Goal: Use online tool/utility: Utilize a website feature to perform a specific function

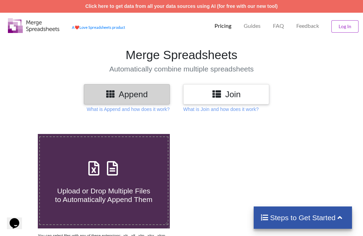
click at [187, 92] on div "Join" at bounding box center [226, 94] width 86 height 20
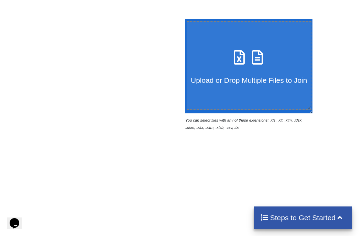
scroll to position [111, 0]
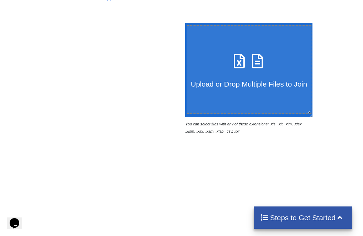
click at [229, 61] on div "Upload or Drop Multiple Files to Join" at bounding box center [248, 69] width 123 height 37
click at [184, 23] on input "Upload or Drop Multiple Files to Join" at bounding box center [184, 23] width 0 height 0
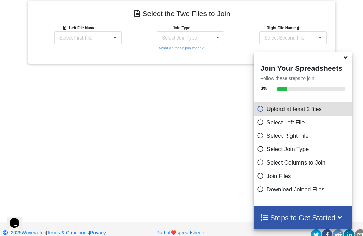
scroll to position [294, 0]
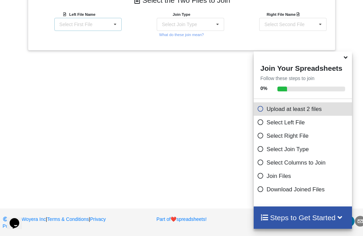
click at [119, 24] on icon at bounding box center [115, 24] width 10 height 13
click at [108, 40] on div "GODREJ+EXCEL.xlsx : Table 1" at bounding box center [88, 44] width 67 height 18
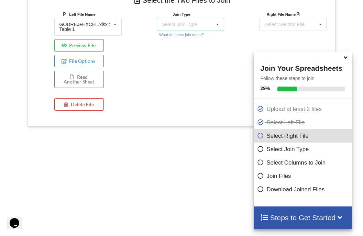
click at [215, 22] on icon at bounding box center [218, 24] width 10 height 13
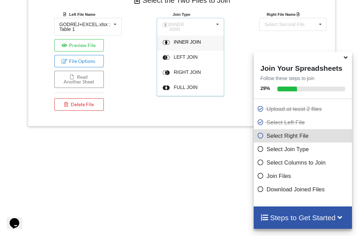
click at [137, 62] on div "Join Type INNER JOIN INNER JOIN LEFT JOIN RIGHT JOIN FULL JOIN What do these jo…" at bounding box center [181, 63] width 102 height 104
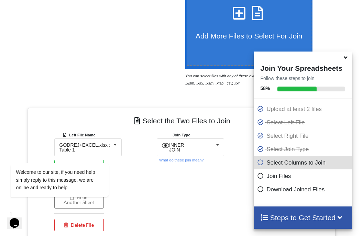
click at [202, 24] on h4 "Add More Files to Select For Join" at bounding box center [248, 31] width 123 height 17
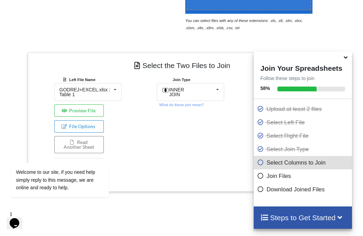
scroll to position [216, 0]
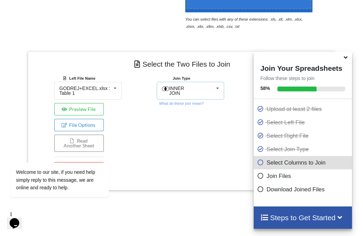
click at [211, 89] on div "INNER JOIN INNER JOIN LEFT JOIN RIGHT JOIN FULL JOIN" at bounding box center [190, 91] width 67 height 18
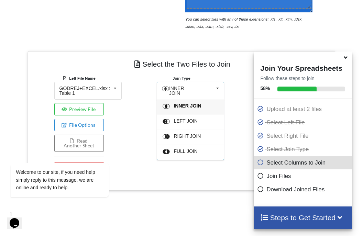
click at [216, 91] on icon at bounding box center [218, 88] width 10 height 13
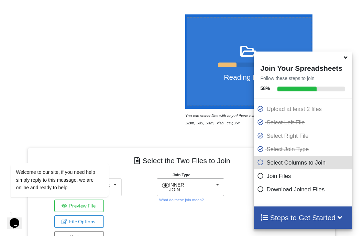
scroll to position [120, 0]
click at [345, 59] on icon at bounding box center [345, 56] width 7 height 6
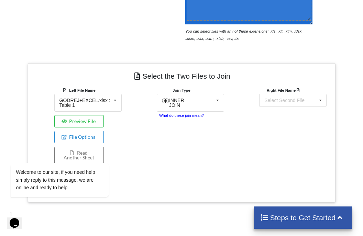
scroll to position [234, 0]
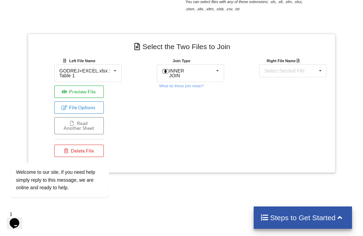
click at [73, 91] on button "Preview File" at bounding box center [79, 92] width 50 height 12
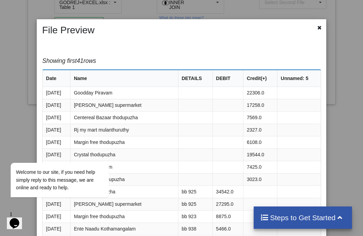
scroll to position [303, 0]
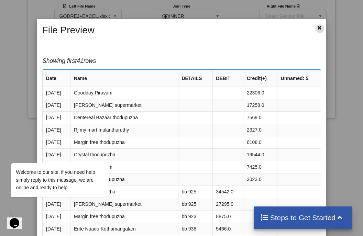
click at [317, 27] on icon at bounding box center [320, 26] width 6 height 5
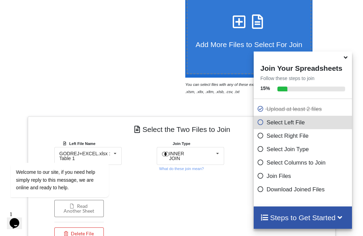
scroll to position [151, 0]
click at [237, 25] on icon at bounding box center [239, 18] width 17 height 14
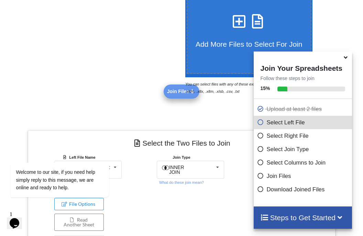
scroll to position [16, 0]
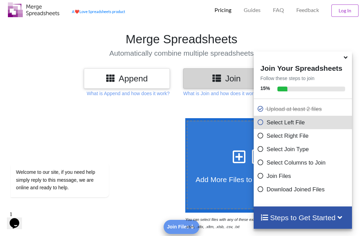
type input "C:\fakepath\itc excel-converted.xlsx"
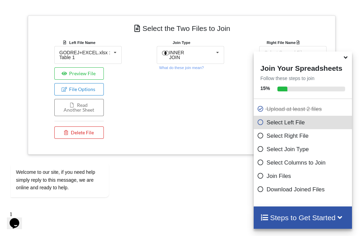
scroll to position [268, 0]
